Goal: Transaction & Acquisition: Download file/media

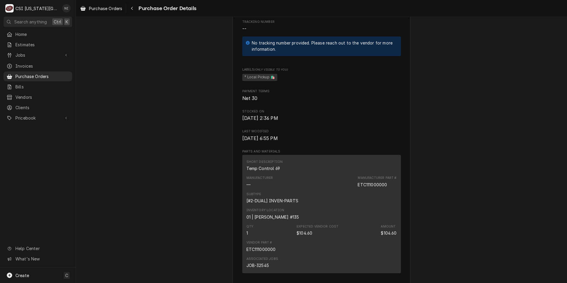
scroll to position [356, 0]
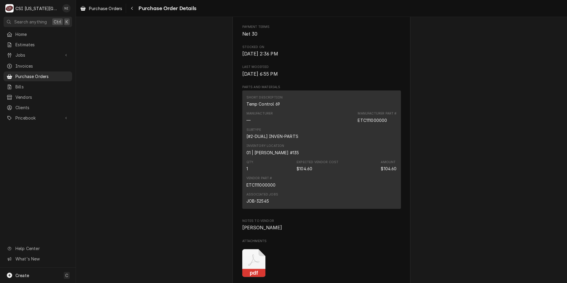
click at [258, 277] on icon "Attachments" at bounding box center [253, 263] width 23 height 28
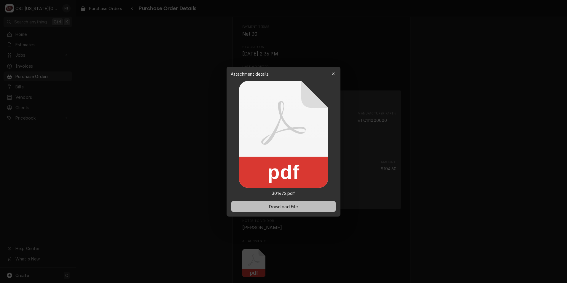
click at [299, 212] on button "Download File" at bounding box center [283, 206] width 104 height 11
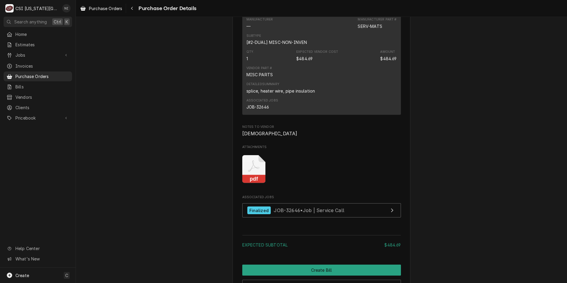
scroll to position [534, 0]
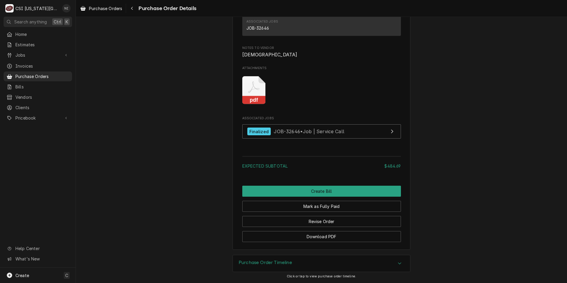
click at [247, 99] on icon "Attachments" at bounding box center [253, 90] width 23 height 28
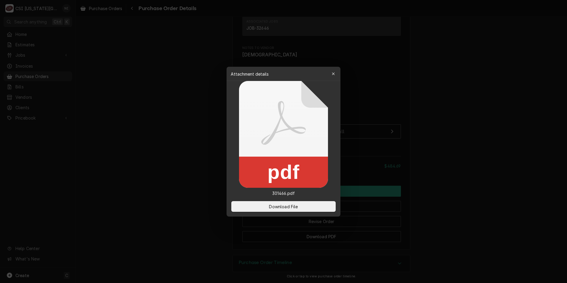
drag, startPoint x: 275, startPoint y: 208, endPoint x: 82, endPoint y: 135, distance: 206.2
click at [274, 207] on span "Download File" at bounding box center [283, 206] width 31 height 6
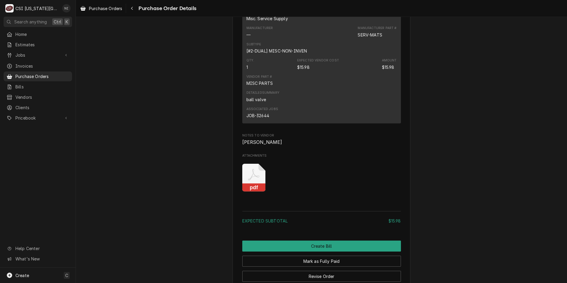
scroll to position [475, 0]
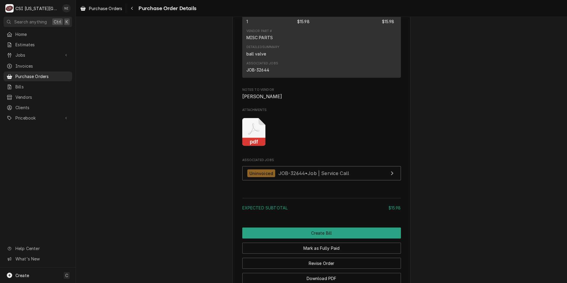
click at [249, 135] on icon "Attachments" at bounding box center [254, 129] width 12 height 12
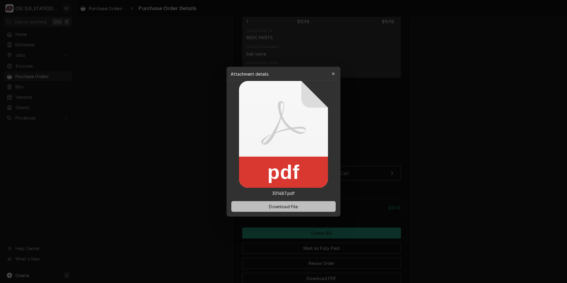
drag, startPoint x: 302, startPoint y: 205, endPoint x: 13, endPoint y: 80, distance: 314.5
click at [302, 205] on button "Download File" at bounding box center [283, 206] width 104 height 11
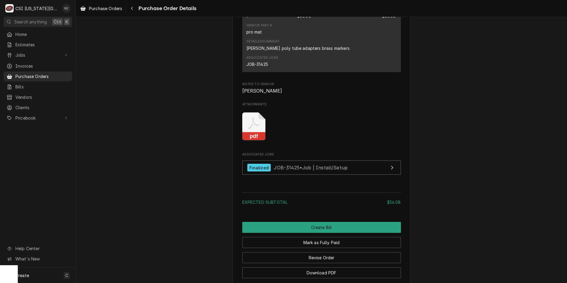
scroll to position [534, 0]
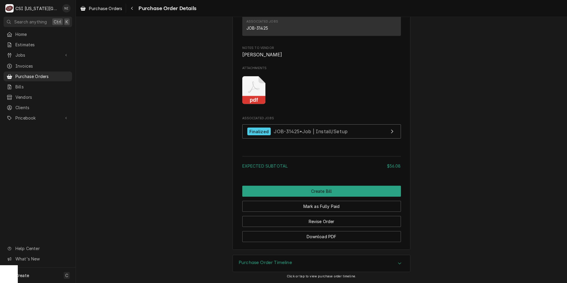
click at [247, 104] on rect "Attachments" at bounding box center [253, 100] width 23 height 8
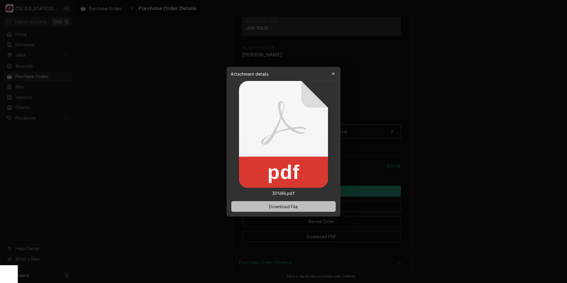
drag, startPoint x: 286, startPoint y: 210, endPoint x: 266, endPoint y: 207, distance: 19.8
click at [286, 210] on button "Download File" at bounding box center [283, 206] width 104 height 11
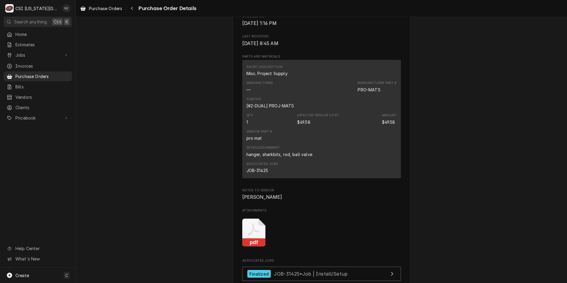
scroll to position [445, 0]
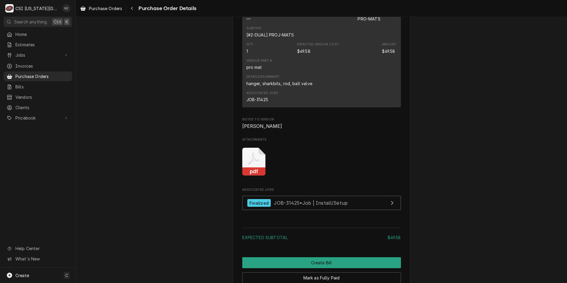
click at [256, 176] on icon "Attachments" at bounding box center [253, 162] width 23 height 28
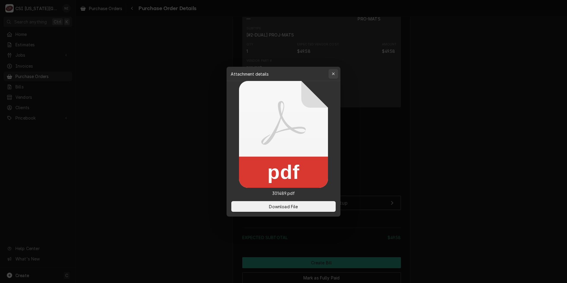
click at [336, 72] on div "button" at bounding box center [334, 74] width 6 height 6
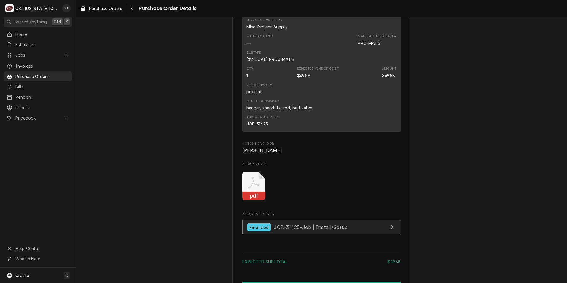
scroll to position [504, 0]
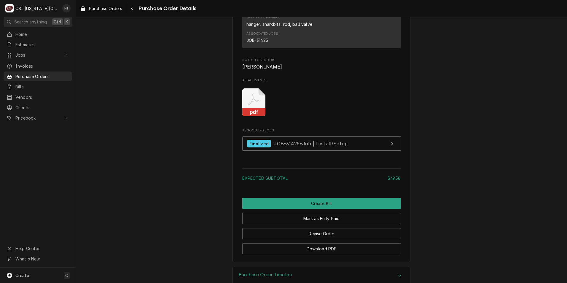
click at [252, 117] on icon "pdf" at bounding box center [253, 102] width 23 height 28
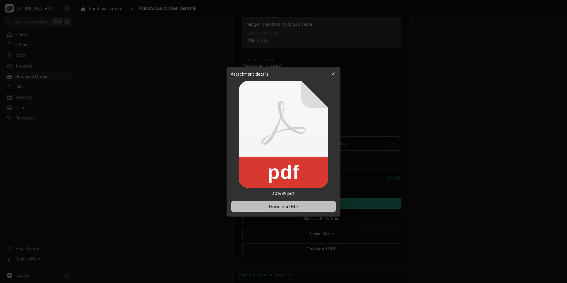
click at [287, 207] on span "Download File" at bounding box center [283, 206] width 31 height 6
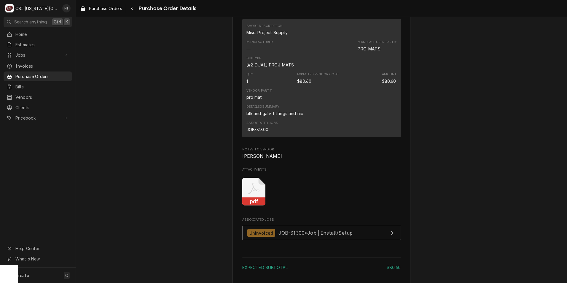
scroll to position [415, 0]
click at [249, 206] on icon "Attachments" at bounding box center [253, 191] width 23 height 28
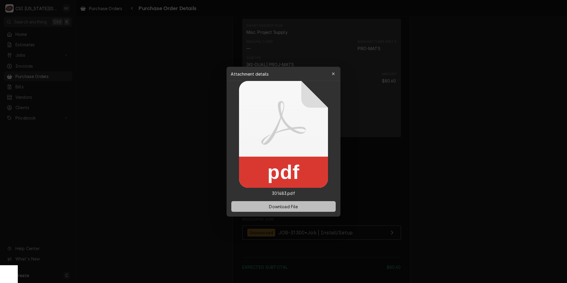
click at [272, 206] on span "Download File" at bounding box center [283, 206] width 31 height 6
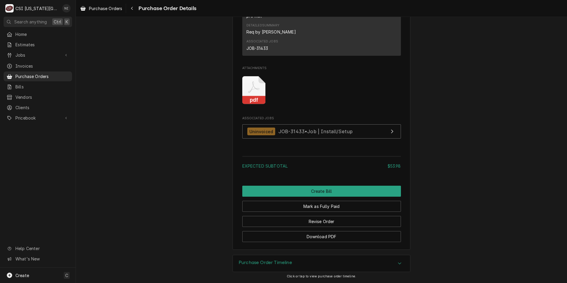
scroll to position [500, 0]
click at [258, 93] on icon "Attachments" at bounding box center [253, 90] width 23 height 28
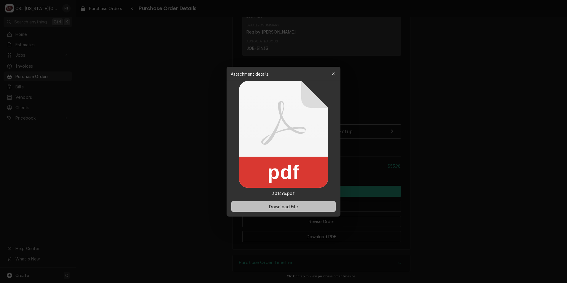
drag, startPoint x: 291, startPoint y: 206, endPoint x: 17, endPoint y: 137, distance: 283.2
click at [289, 204] on span "Download File" at bounding box center [283, 206] width 31 height 6
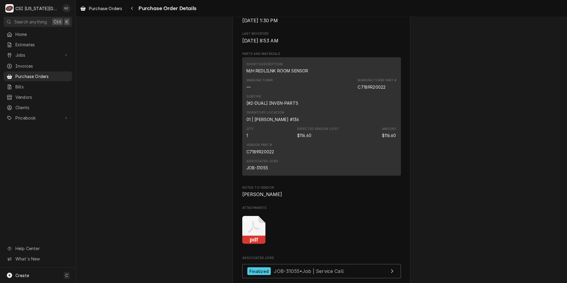
scroll to position [475, 0]
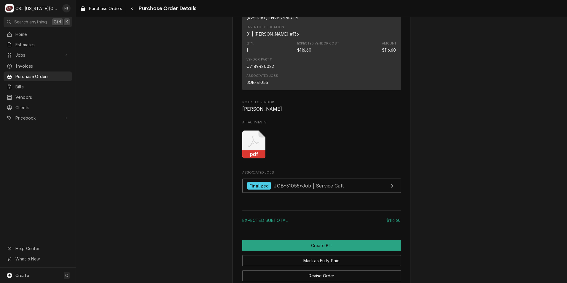
click at [256, 159] on icon "Attachments" at bounding box center [253, 145] width 23 height 28
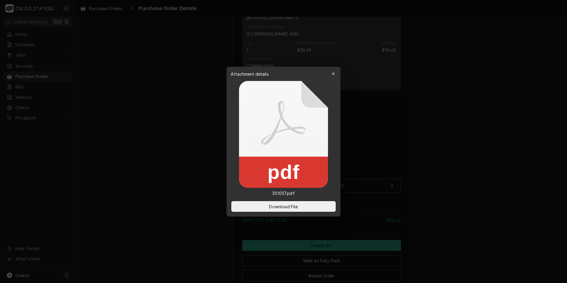
click at [280, 205] on span "Download File" at bounding box center [283, 206] width 31 height 6
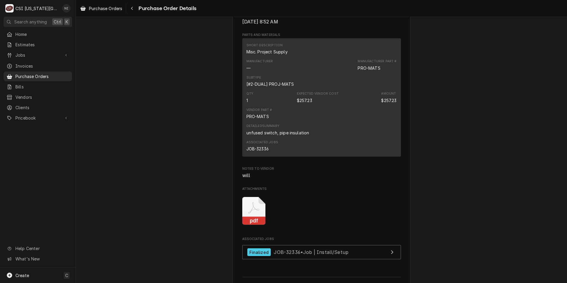
scroll to position [475, 0]
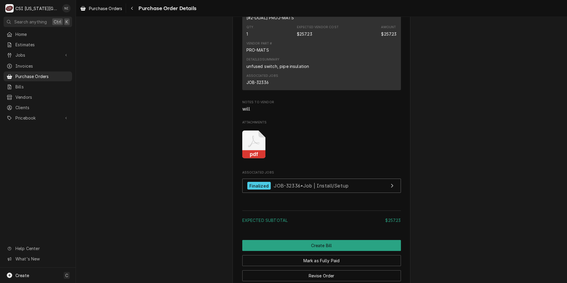
click at [252, 159] on icon "Attachments" at bounding box center [253, 145] width 23 height 28
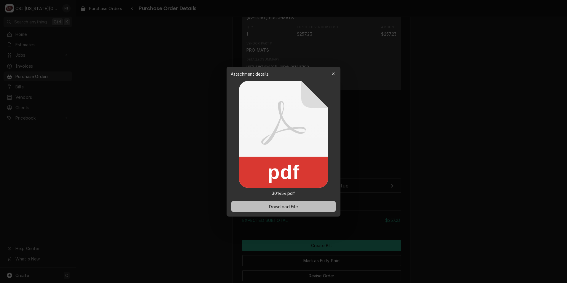
click at [297, 205] on span "Download File" at bounding box center [283, 206] width 31 height 6
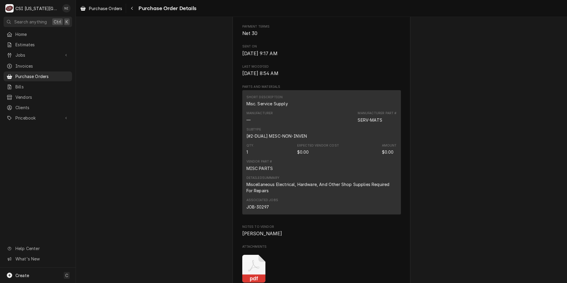
scroll to position [415, 0]
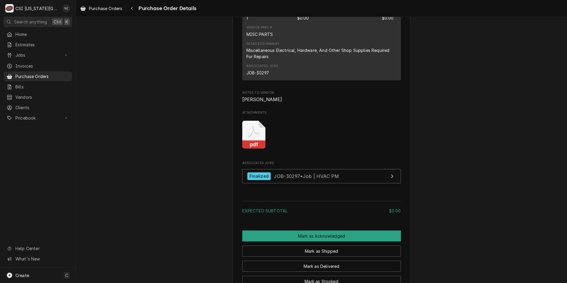
click at [248, 149] on rect "Attachments" at bounding box center [253, 145] width 23 height 8
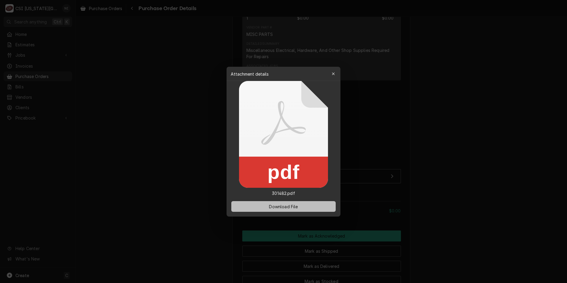
click at [292, 210] on button "Download File" at bounding box center [283, 206] width 104 height 11
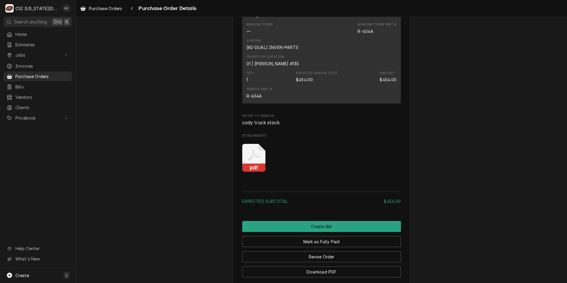
scroll to position [499, 0]
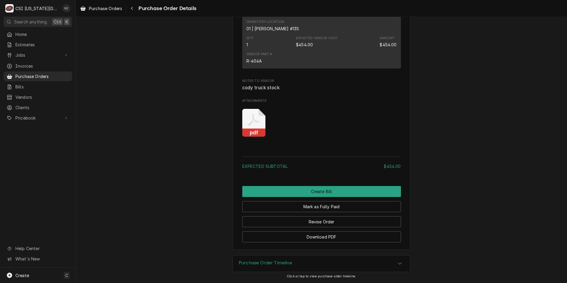
click at [256, 124] on icon "Attachments" at bounding box center [253, 123] width 23 height 28
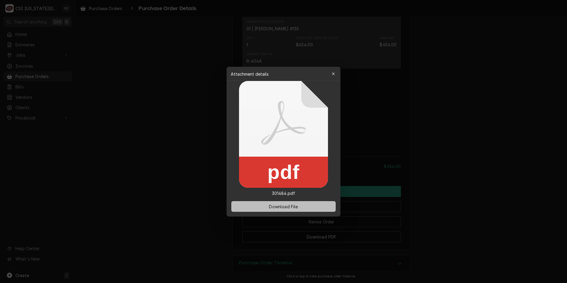
click at [295, 206] on span "Download File" at bounding box center [283, 206] width 31 height 6
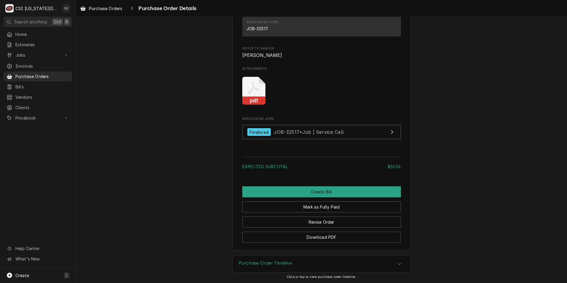
scroll to position [518, 0]
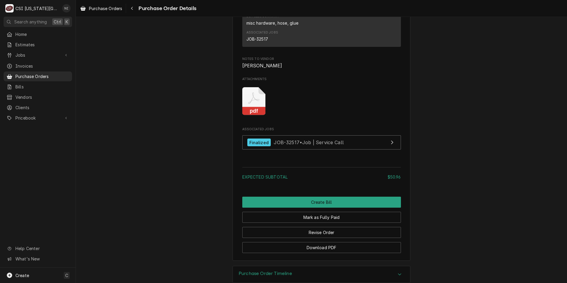
click at [254, 115] on icon "Attachments" at bounding box center [253, 101] width 23 height 28
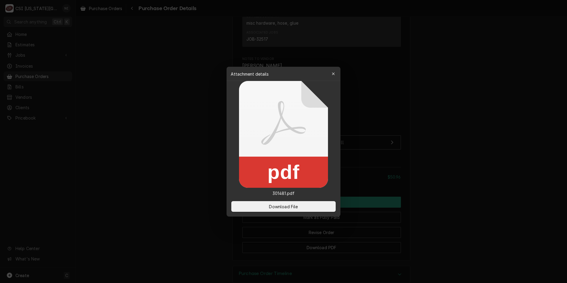
drag, startPoint x: 291, startPoint y: 210, endPoint x: 0, endPoint y: 148, distance: 297.2
click at [291, 210] on button "Download File" at bounding box center [283, 206] width 104 height 11
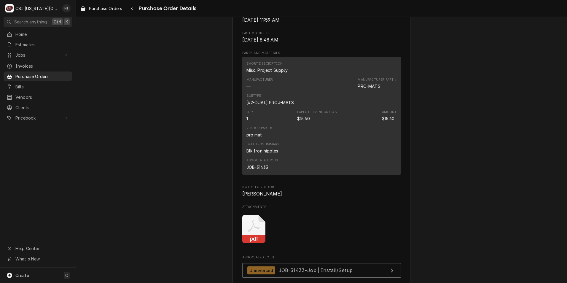
scroll to position [386, 0]
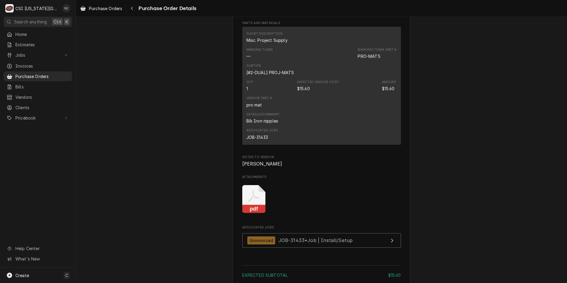
click at [256, 213] on icon "Attachments" at bounding box center [253, 199] width 23 height 28
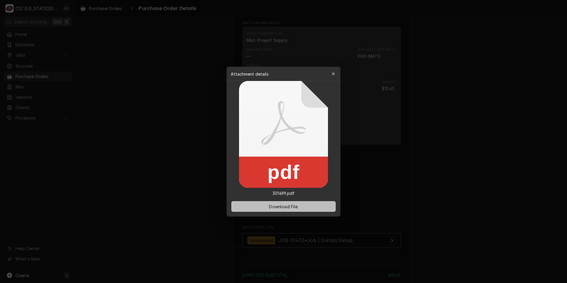
drag, startPoint x: 281, startPoint y: 206, endPoint x: 260, endPoint y: 204, distance: 21.1
click at [281, 206] on span "Download File" at bounding box center [283, 206] width 31 height 6
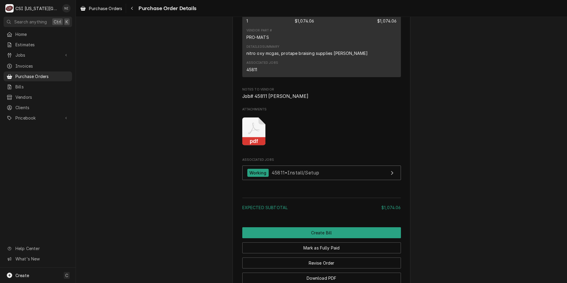
scroll to position [504, 0]
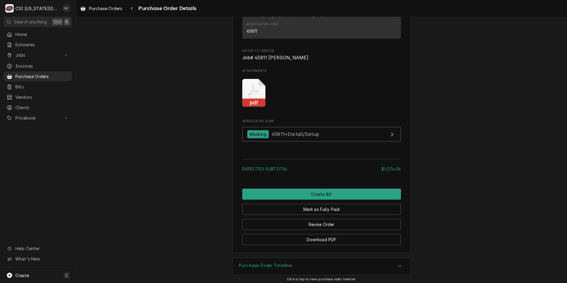
click at [259, 107] on rect "Attachments" at bounding box center [253, 103] width 23 height 8
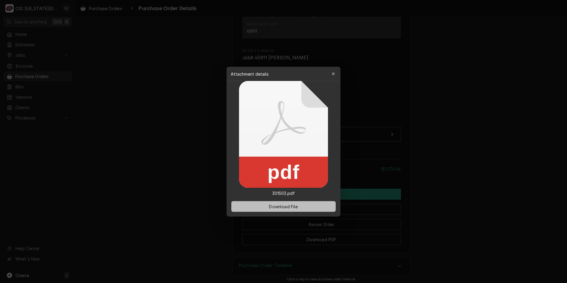
click at [285, 207] on span "Download File" at bounding box center [283, 206] width 31 height 6
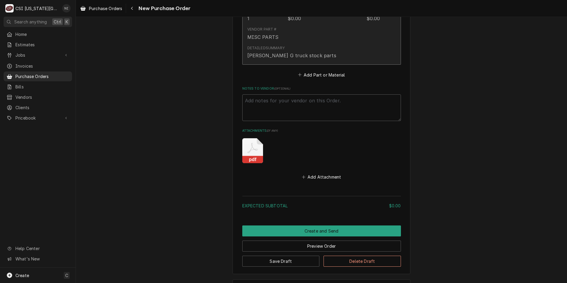
scroll to position [360, 0]
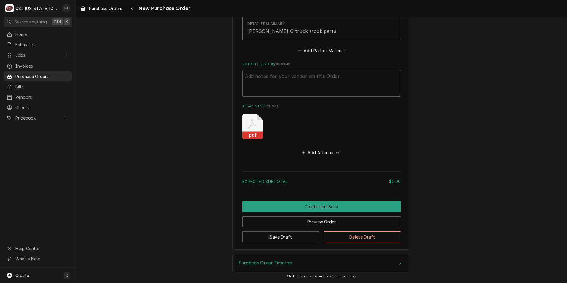
click at [247, 124] on icon "Attachments" at bounding box center [252, 126] width 21 height 25
type textarea "x"
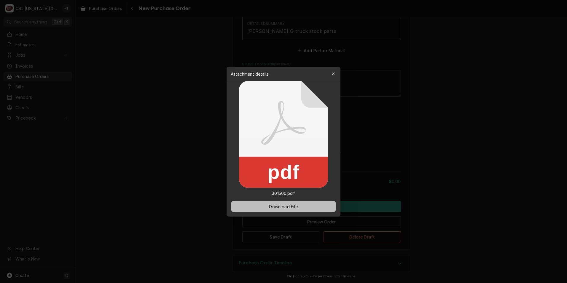
click at [279, 204] on span "Download File" at bounding box center [283, 206] width 31 height 6
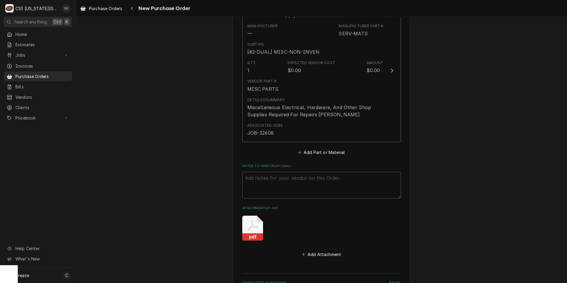
scroll to position [326, 0]
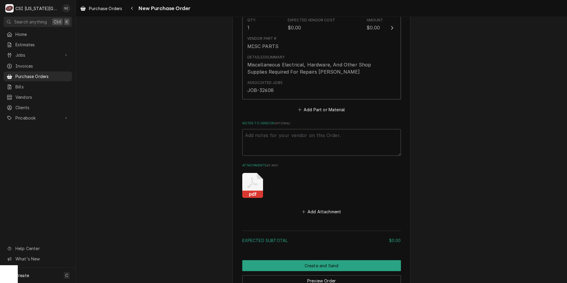
click at [253, 192] on rect "Attachments" at bounding box center [252, 194] width 21 height 7
type textarea "x"
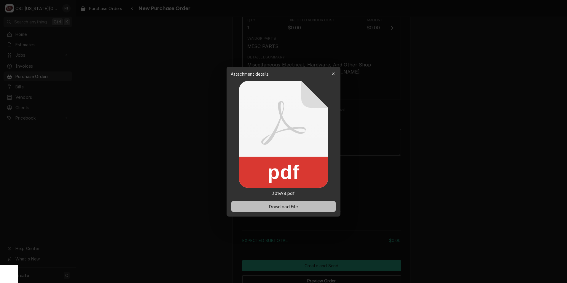
drag, startPoint x: 313, startPoint y: 209, endPoint x: 270, endPoint y: 205, distance: 43.2
click at [302, 209] on button "Download File" at bounding box center [283, 206] width 104 height 11
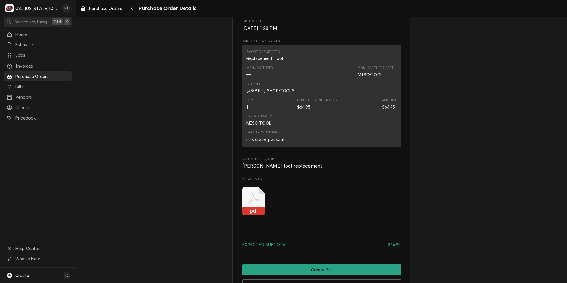
scroll to position [415, 0]
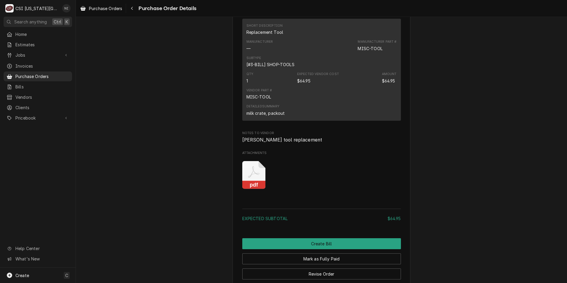
click at [254, 189] on icon "Attachments" at bounding box center [253, 175] width 23 height 28
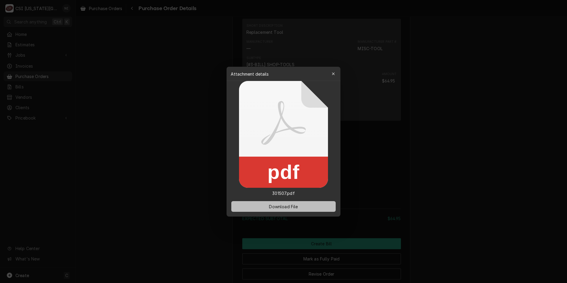
click at [269, 206] on span "Download File" at bounding box center [283, 206] width 31 height 6
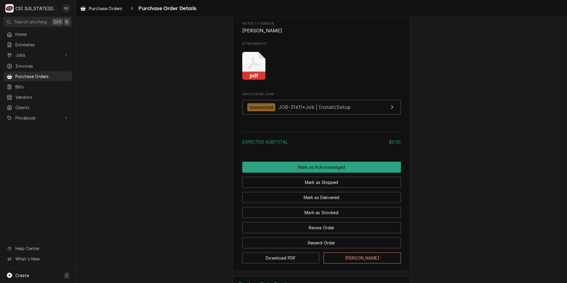
scroll to position [415, 0]
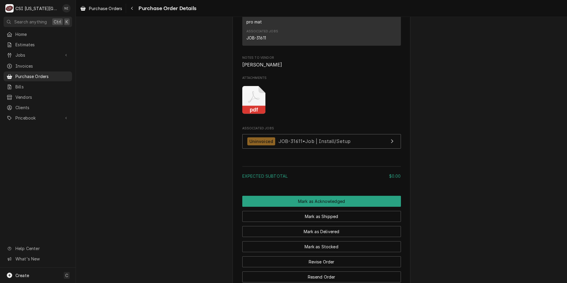
click at [255, 114] on icon "Attachments" at bounding box center [253, 100] width 23 height 28
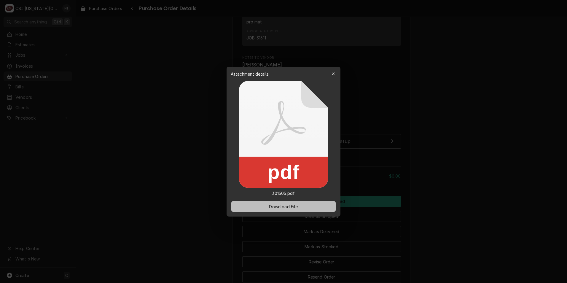
drag, startPoint x: 285, startPoint y: 206, endPoint x: 9, endPoint y: 92, distance: 299.2
click at [284, 205] on span "Download File" at bounding box center [283, 206] width 31 height 6
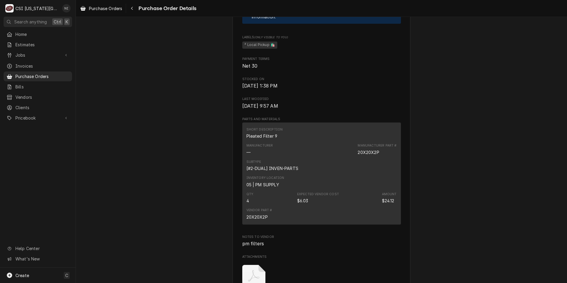
scroll to position [445, 0]
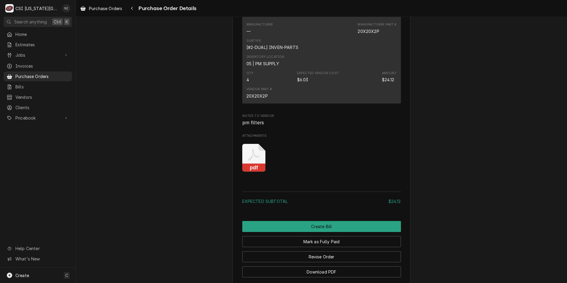
click at [257, 172] on icon "Attachments" at bounding box center [253, 158] width 23 height 28
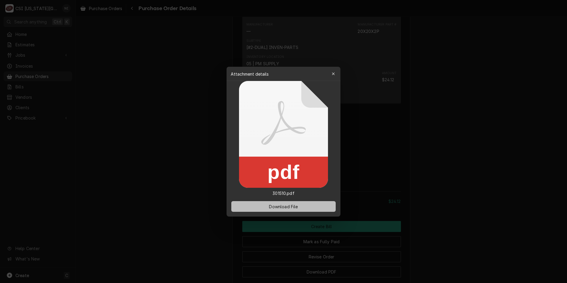
click at [294, 205] on span "Download File" at bounding box center [283, 206] width 31 height 6
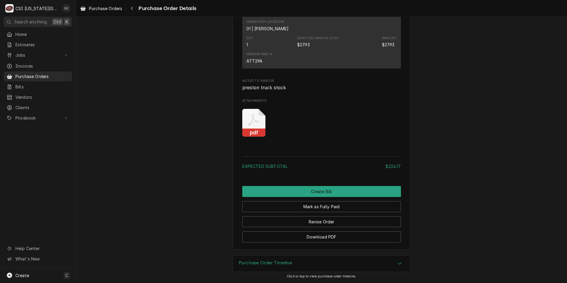
scroll to position [692, 0]
click at [254, 126] on icon "Attachments" at bounding box center [253, 123] width 23 height 28
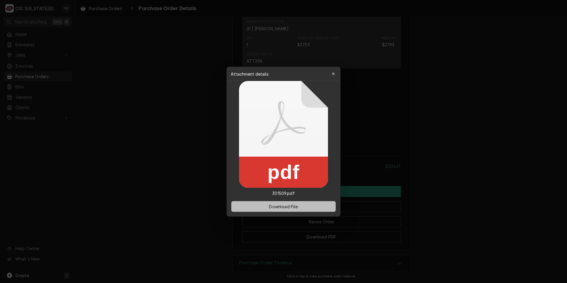
click at [290, 210] on button "Download File" at bounding box center [283, 206] width 104 height 11
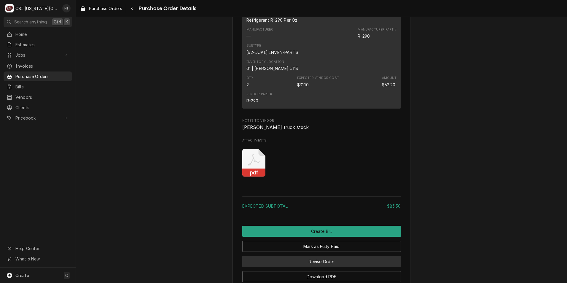
scroll to position [587, 0]
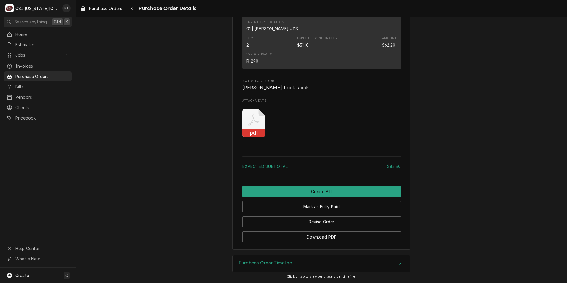
click at [254, 131] on rect "Attachments" at bounding box center [253, 133] width 23 height 8
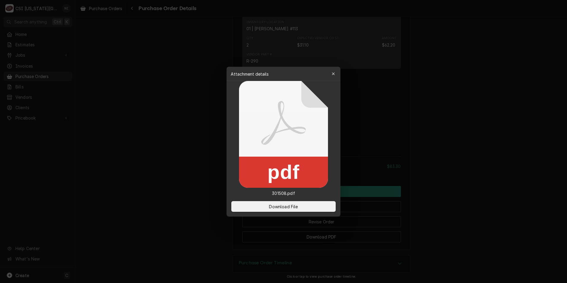
drag, startPoint x: 304, startPoint y: 207, endPoint x: 220, endPoint y: 188, distance: 86.6
click at [303, 207] on button "Download File" at bounding box center [283, 206] width 104 height 11
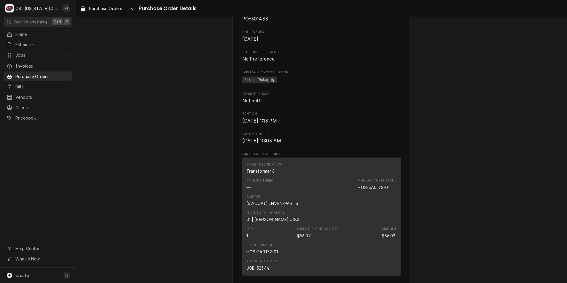
scroll to position [386, 0]
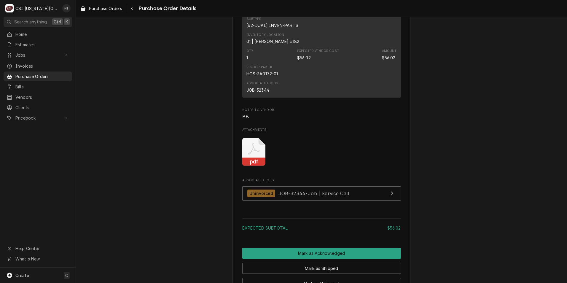
click at [251, 166] on icon "Attachments" at bounding box center [253, 152] width 23 height 28
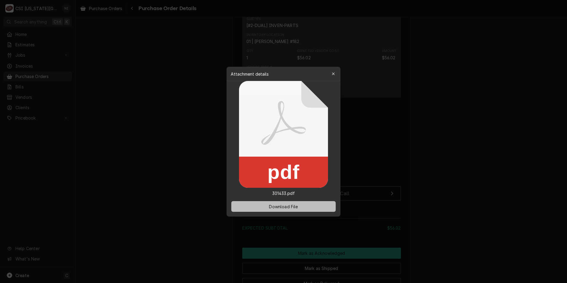
click at [308, 205] on button "Download File" at bounding box center [283, 206] width 104 height 11
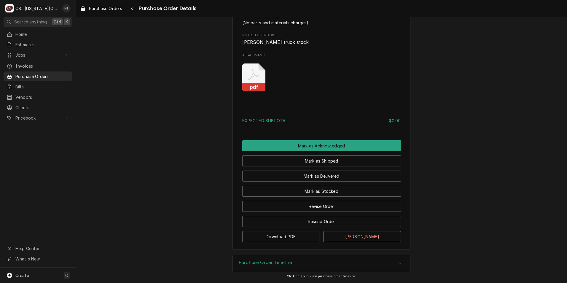
scroll to position [371, 0]
click at [257, 84] on rect "Attachments" at bounding box center [253, 87] width 23 height 8
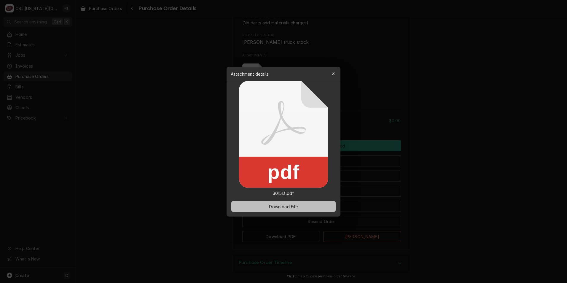
click at [277, 212] on button "Download File" at bounding box center [283, 206] width 104 height 11
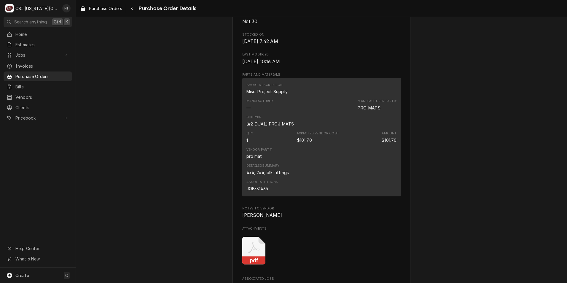
scroll to position [504, 0]
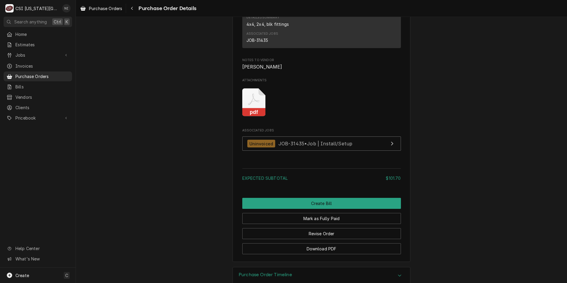
click at [249, 117] on rect "Attachments" at bounding box center [253, 112] width 23 height 8
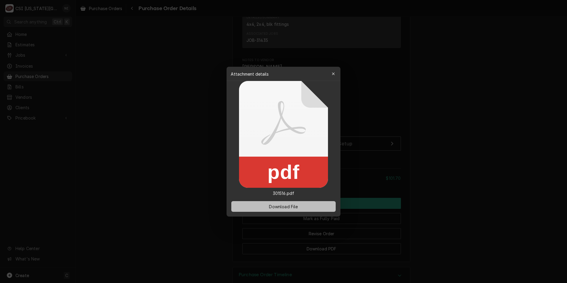
click at [284, 209] on span "Download File" at bounding box center [283, 206] width 31 height 6
